Goal: Task Accomplishment & Management: Manage account settings

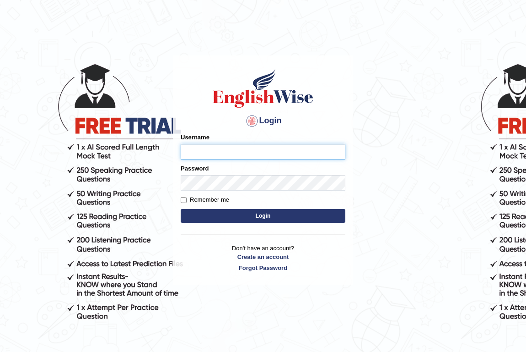
type input "jitender_parramatta"
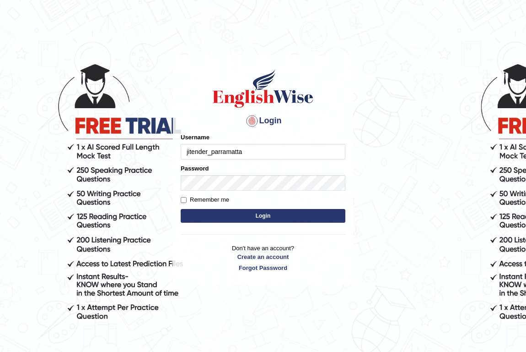
click at [255, 147] on input "jitender_parramatta" at bounding box center [263, 152] width 165 height 16
type input "jitender_parramatta"
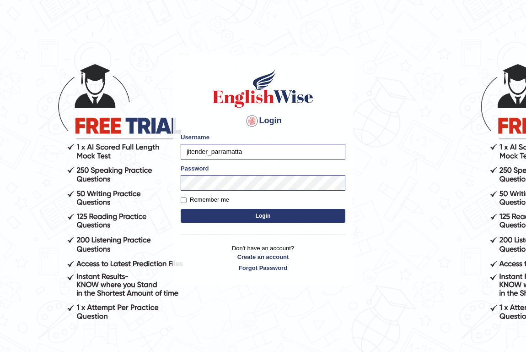
click at [250, 154] on input "jitender_parramatta" at bounding box center [263, 152] width 165 height 16
